Goal: Information Seeking & Learning: Compare options

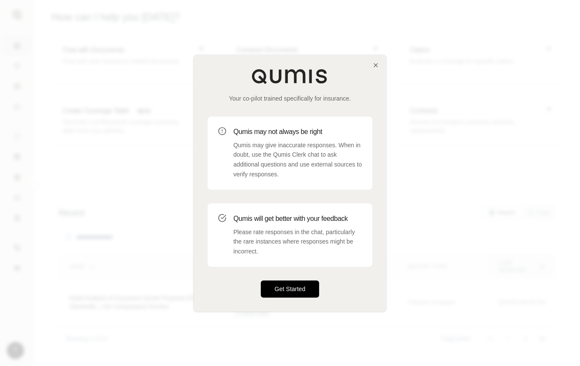
click at [276, 286] on button "Get Started" at bounding box center [290, 289] width 58 height 17
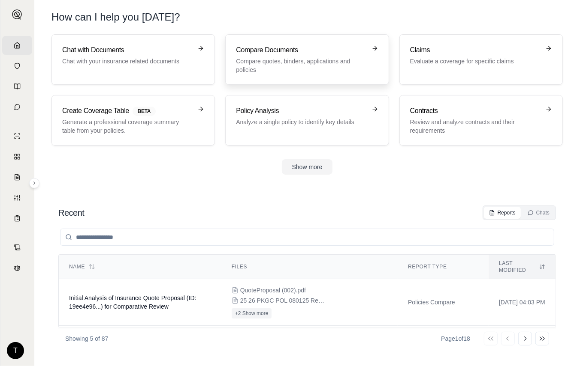
click at [279, 60] on p "Compare quotes, binders, applications and policies" at bounding box center [301, 65] width 130 height 17
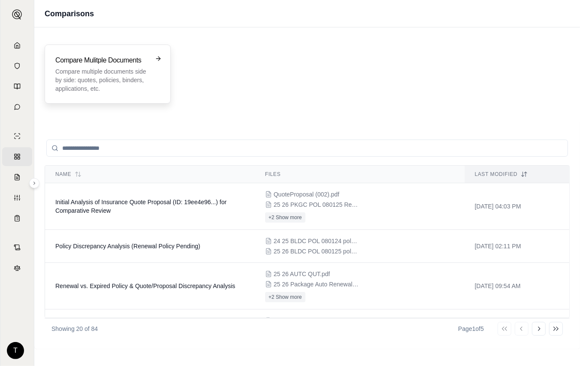
click at [97, 75] on p "Compare multiple documents side by side: quotes, policies, binders, application…" at bounding box center [101, 80] width 93 height 26
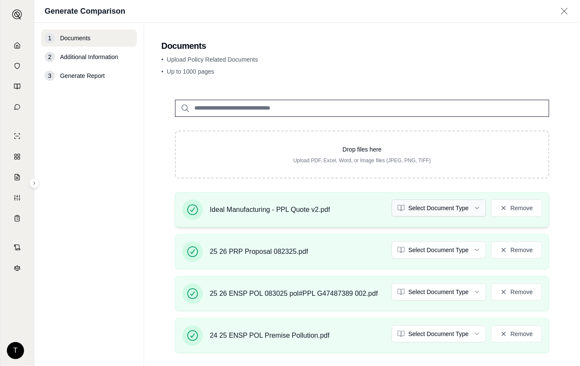
click at [473, 206] on html "Home Vault Prompts Chats Single Policy Comparisons Claims Custom Report Coverag…" at bounding box center [290, 183] width 580 height 366
click at [469, 253] on html "Document type updated successfully Home Vault Prompts Chats Single Policy Compa…" at bounding box center [290, 183] width 580 height 366
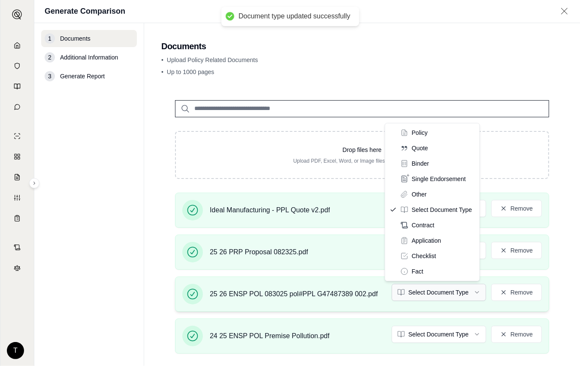
click at [465, 293] on html "Document type updated successfully Document type updated successfully Home Vaul…" at bounding box center [290, 183] width 580 height 366
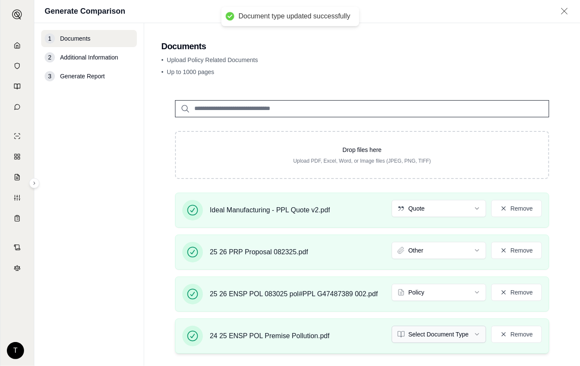
click at [469, 333] on html "Document type updated successfully Home Vault Prompts Chats Single Policy Compa…" at bounding box center [290, 183] width 580 height 366
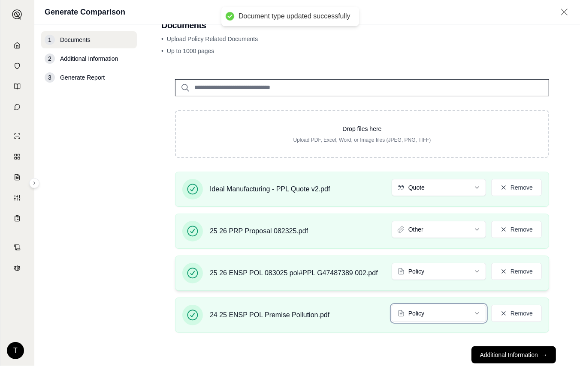
scroll to position [43, 0]
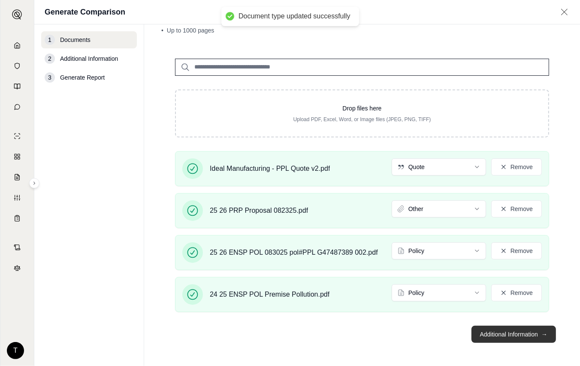
click at [491, 333] on button "Additional Information →" at bounding box center [513, 334] width 84 height 17
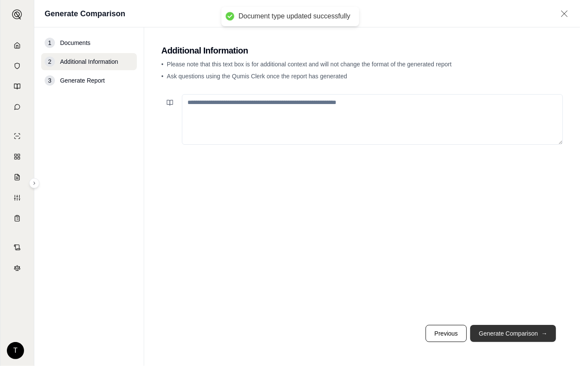
scroll to position [0, 0]
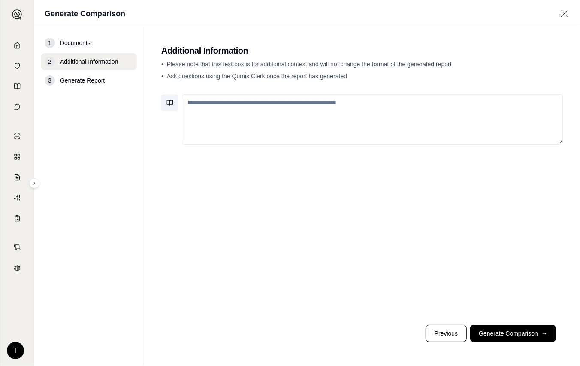
click at [168, 102] on icon at bounding box center [169, 102] width 7 height 7
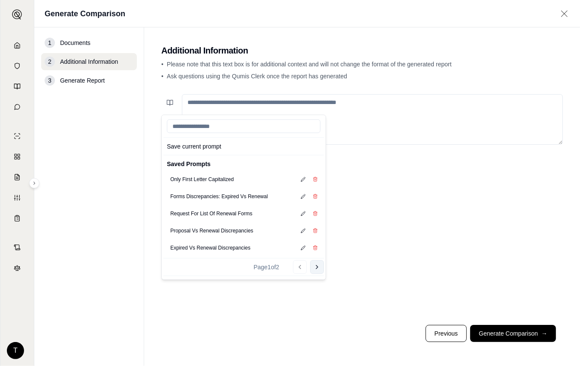
click at [314, 269] on icon at bounding box center [316, 267] width 7 height 7
click at [195, 216] on button "General Policy Prompt" at bounding box center [196, 214] width 58 height 12
type textarea "**********"
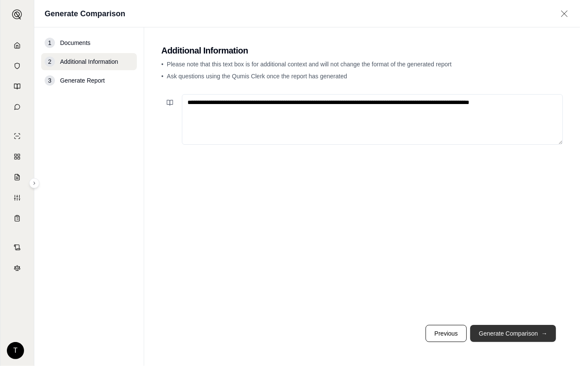
click at [519, 329] on button "Generate Comparison →" at bounding box center [513, 333] width 86 height 17
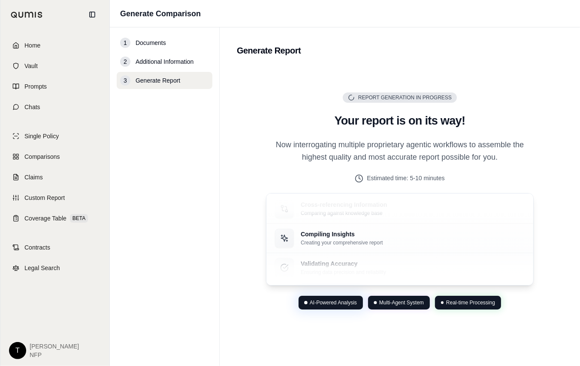
click at [150, 366] on nav "1 Documents 2 Additional Information 3 Generate Report" at bounding box center [165, 196] width 110 height 339
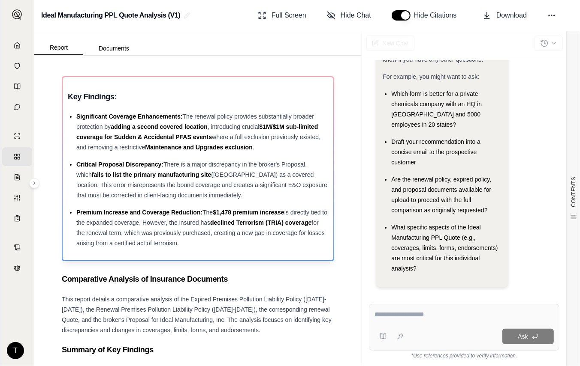
click at [171, 161] on span "There is a major discrepancy in the broker's Proposal, which" at bounding box center [191, 169] width 230 height 17
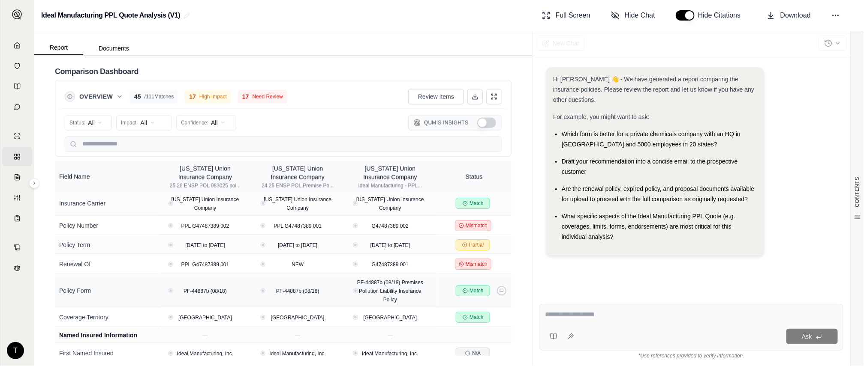
scroll to position [48, 0]
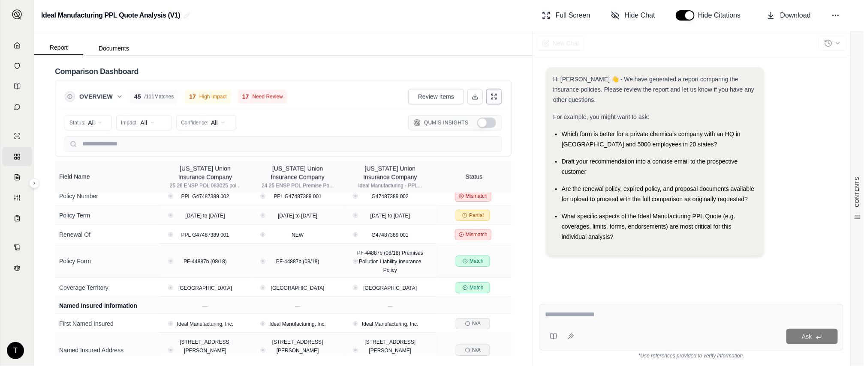
click at [495, 99] on icon at bounding box center [496, 99] width 2 height 2
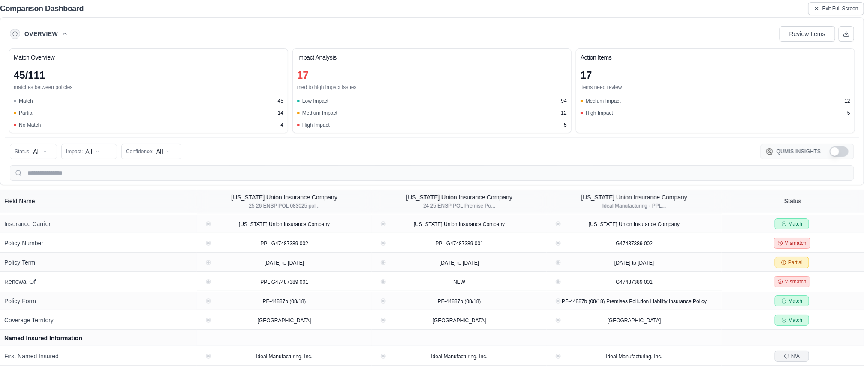
scroll to position [0, 0]
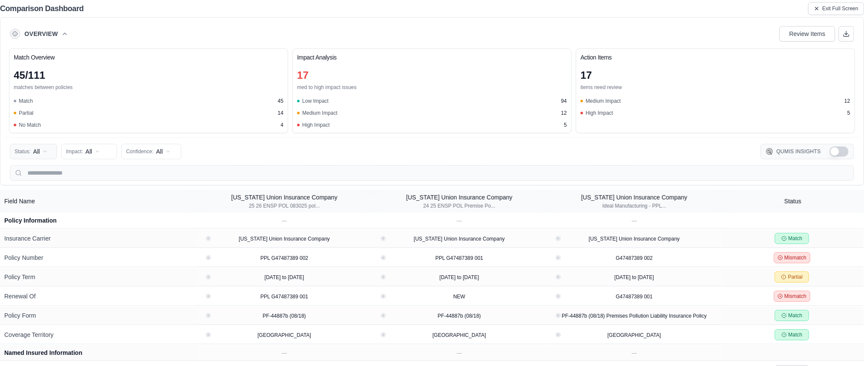
click at [46, 152] on html "Home Vault Prompts Chats Single Policy Comparisons Claims Custom Report Coverag…" at bounding box center [432, 183] width 864 height 366
click at [46, 151] on html "Home Vault Prompts Chats Single Policy Comparisons Claims Custom Report Coverag…" at bounding box center [432, 183] width 864 height 366
click at [45, 151] on html "Home Vault Prompts Chats Single Policy Comparisons Claims Custom Report Coverag…" at bounding box center [432, 183] width 864 height 366
click at [44, 151] on html "Home Vault Prompts Chats Single Policy Comparisons Claims Custom Report Coverag…" at bounding box center [432, 183] width 864 height 366
click at [32, 151] on html "Home Vault Prompts Chats Single Policy Comparisons Claims Custom Report Coverag…" at bounding box center [432, 183] width 864 height 366
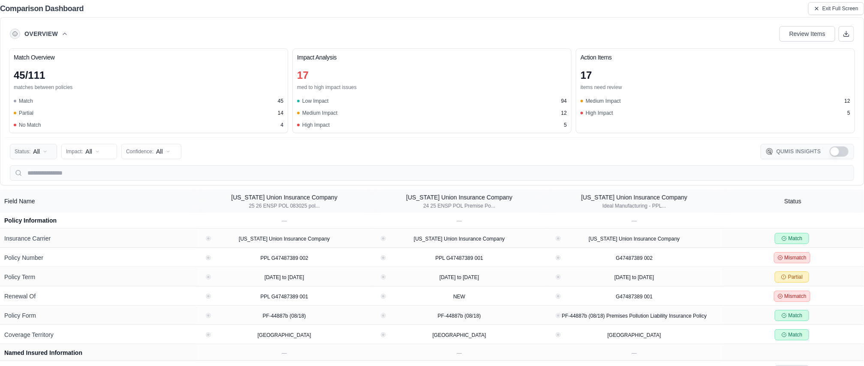
click at [32, 151] on html "Home Vault Prompts Chats Single Policy Comparisons Claims Custom Report Coverag…" at bounding box center [432, 183] width 864 height 366
click at [28, 152] on html "Home Vault Prompts Chats Single Policy Comparisons Claims Custom Report Coverag…" at bounding box center [432, 183] width 864 height 366
click at [254, 258] on html "Home Vault Prompts Chats Single Policy Comparisons Claims Custom Report Coverag…" at bounding box center [432, 183] width 864 height 366
click at [33, 150] on html "Home Vault Prompts Chats Single Policy Comparisons Claims Custom Report Coverag…" at bounding box center [432, 183] width 864 height 366
click at [579, 239] on html "Home Vault Prompts Chats Single Policy Comparisons Claims Custom Report Coverag…" at bounding box center [432, 183] width 864 height 366
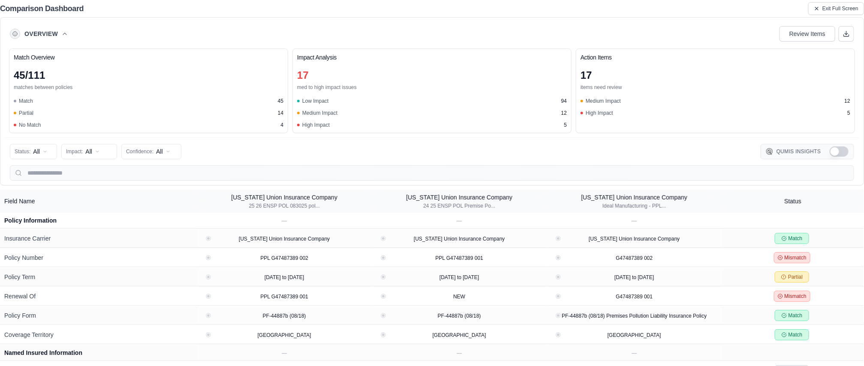
click at [579, 198] on th "Status" at bounding box center [792, 201] width 142 height 23
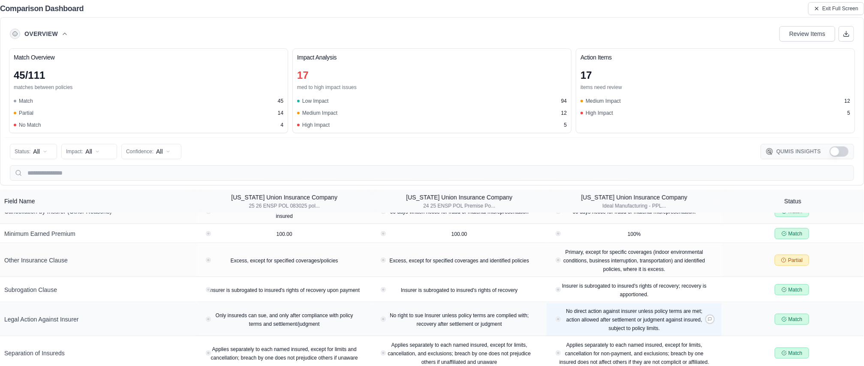
scroll to position [2127, 0]
